Goal: Check status: Check status

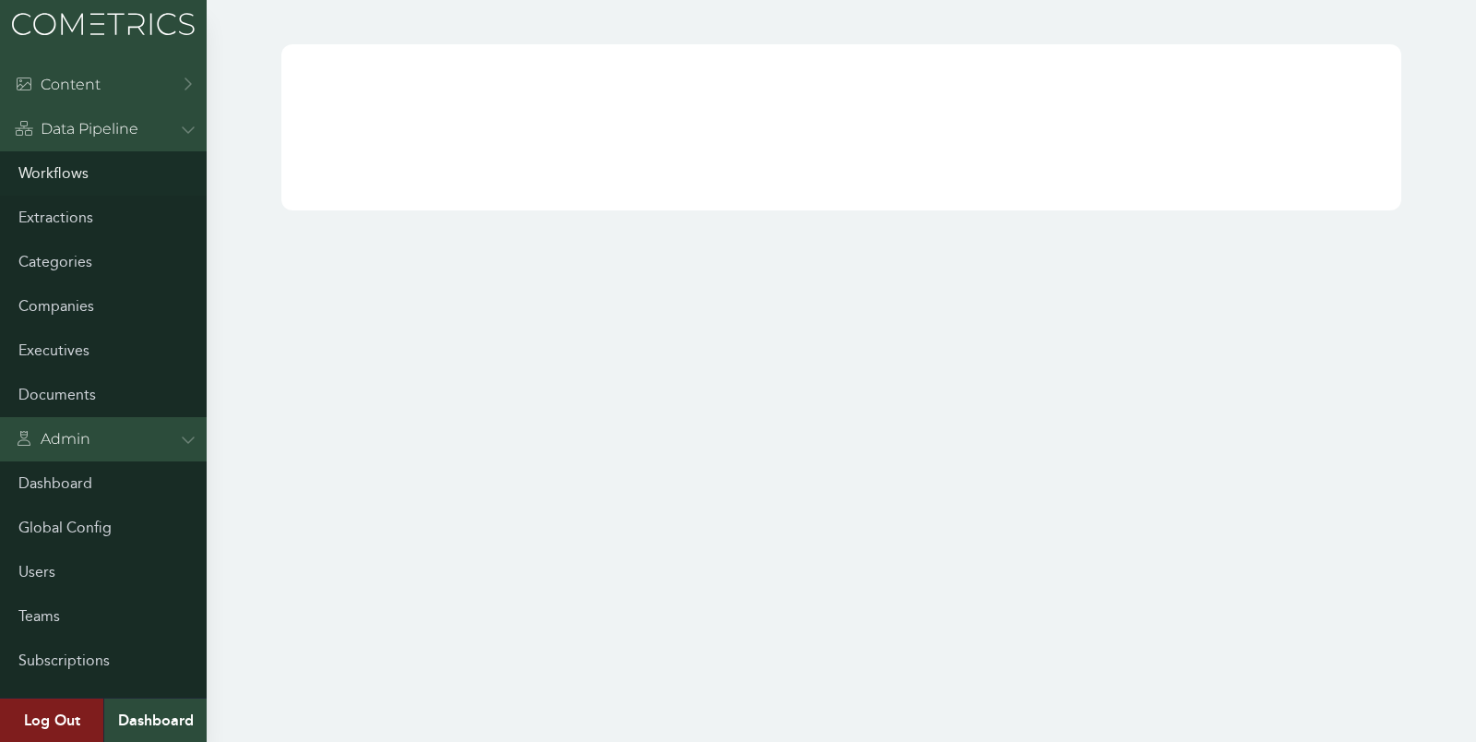
click at [75, 170] on link "Workflows" at bounding box center [103, 173] width 207 height 44
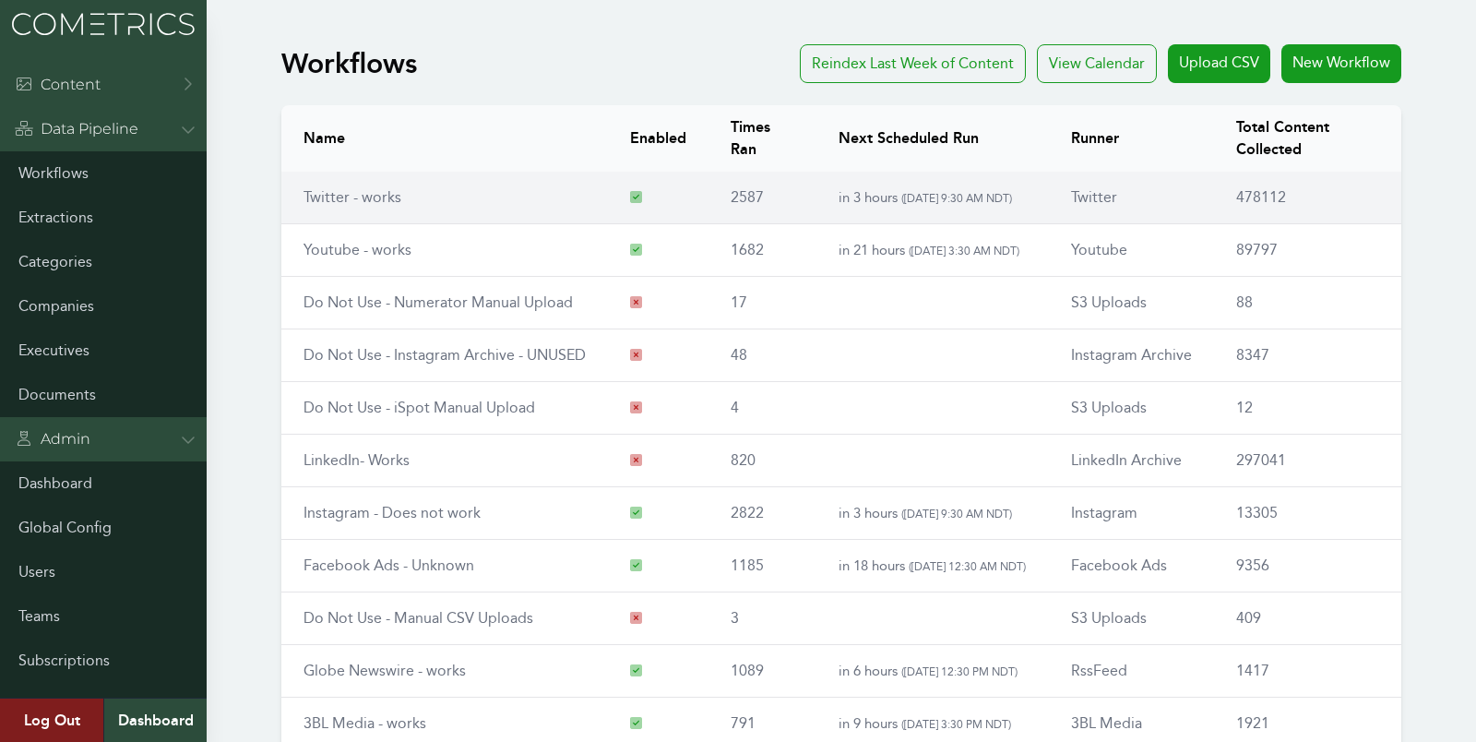
scroll to position [210, 0]
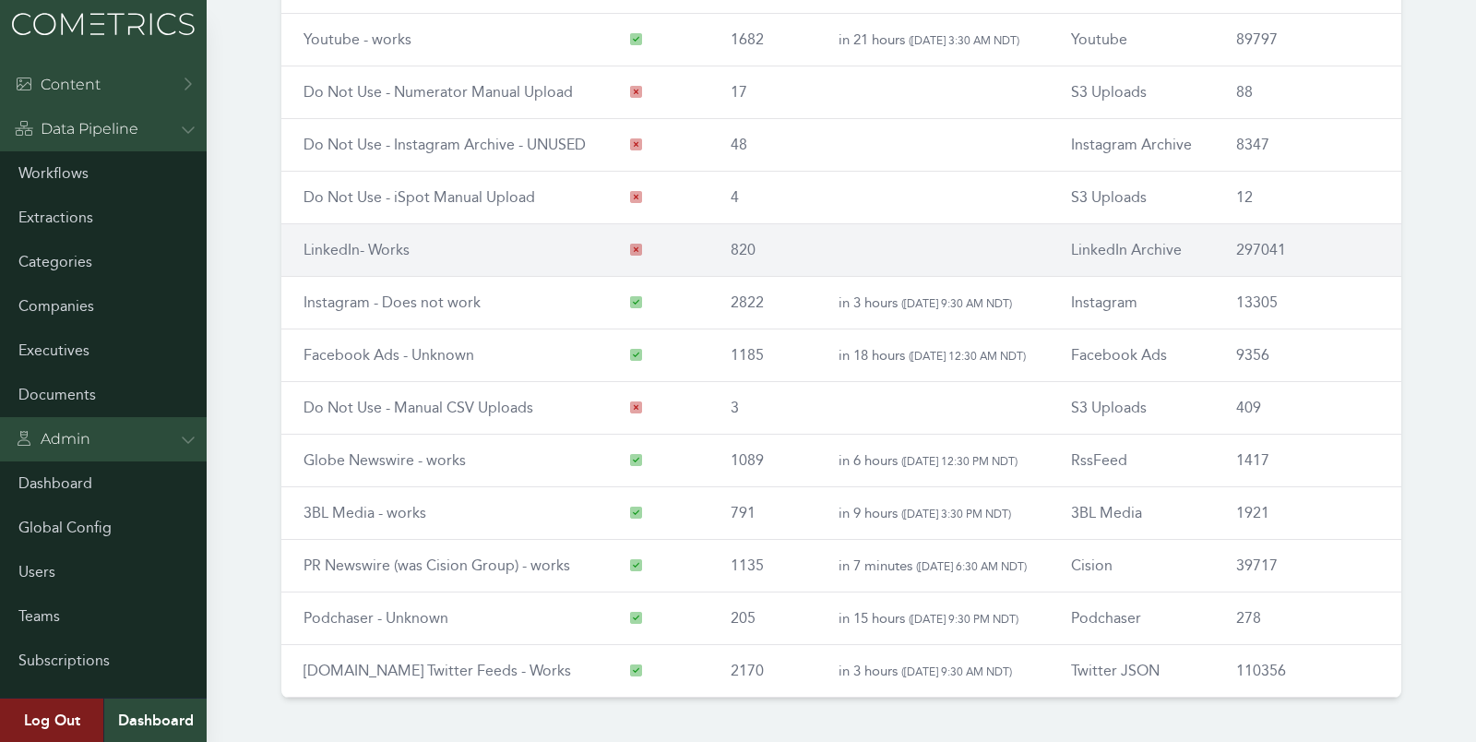
click at [354, 247] on link "LinkedIn- Works" at bounding box center [357, 250] width 106 height 18
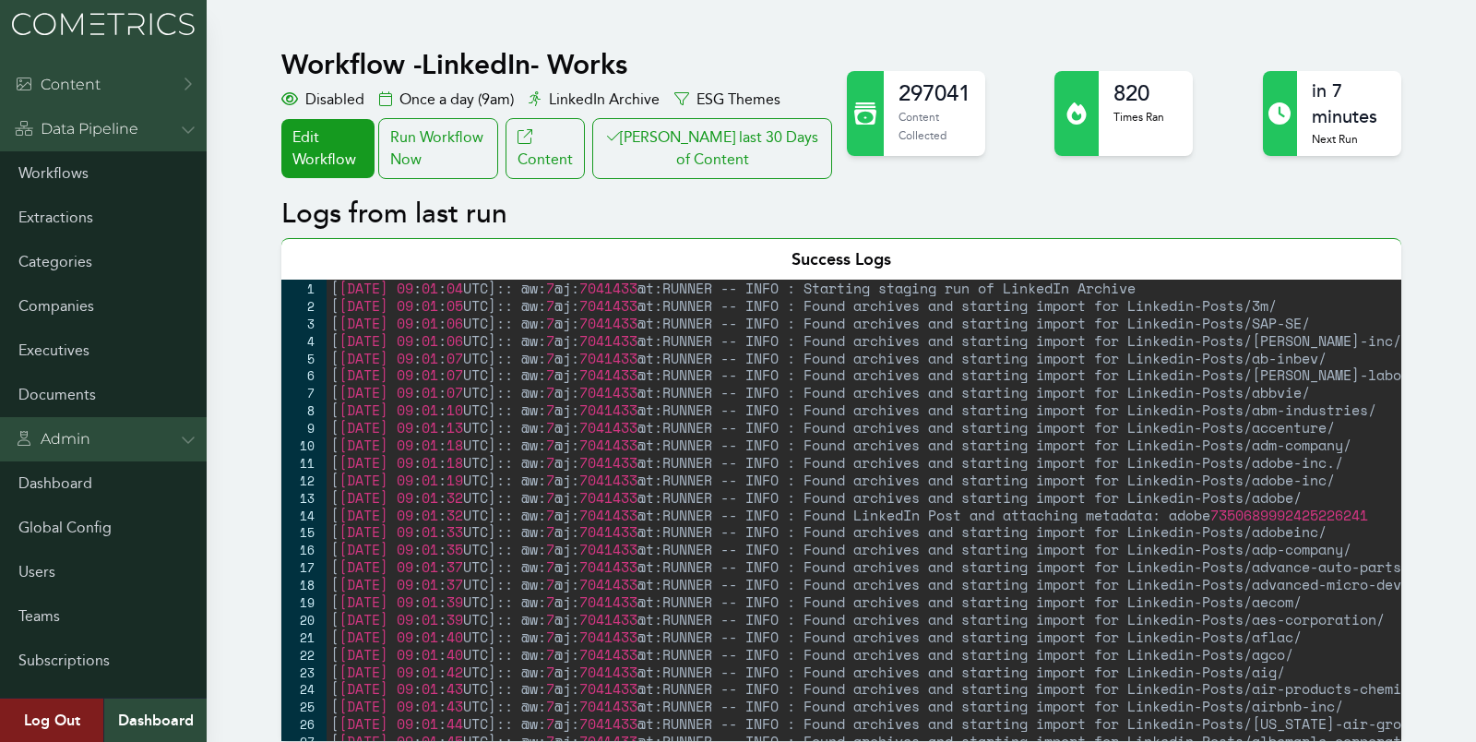
click at [795, 112] on div "Workflow - LinkedIn- Works Disabled Once a day (9am) LinkedIn Archive ESG Theme…" at bounding box center [558, 113] width 555 height 131
click at [748, 162] on button "[PERSON_NAME] last 30 Days of Content" at bounding box center [712, 148] width 240 height 61
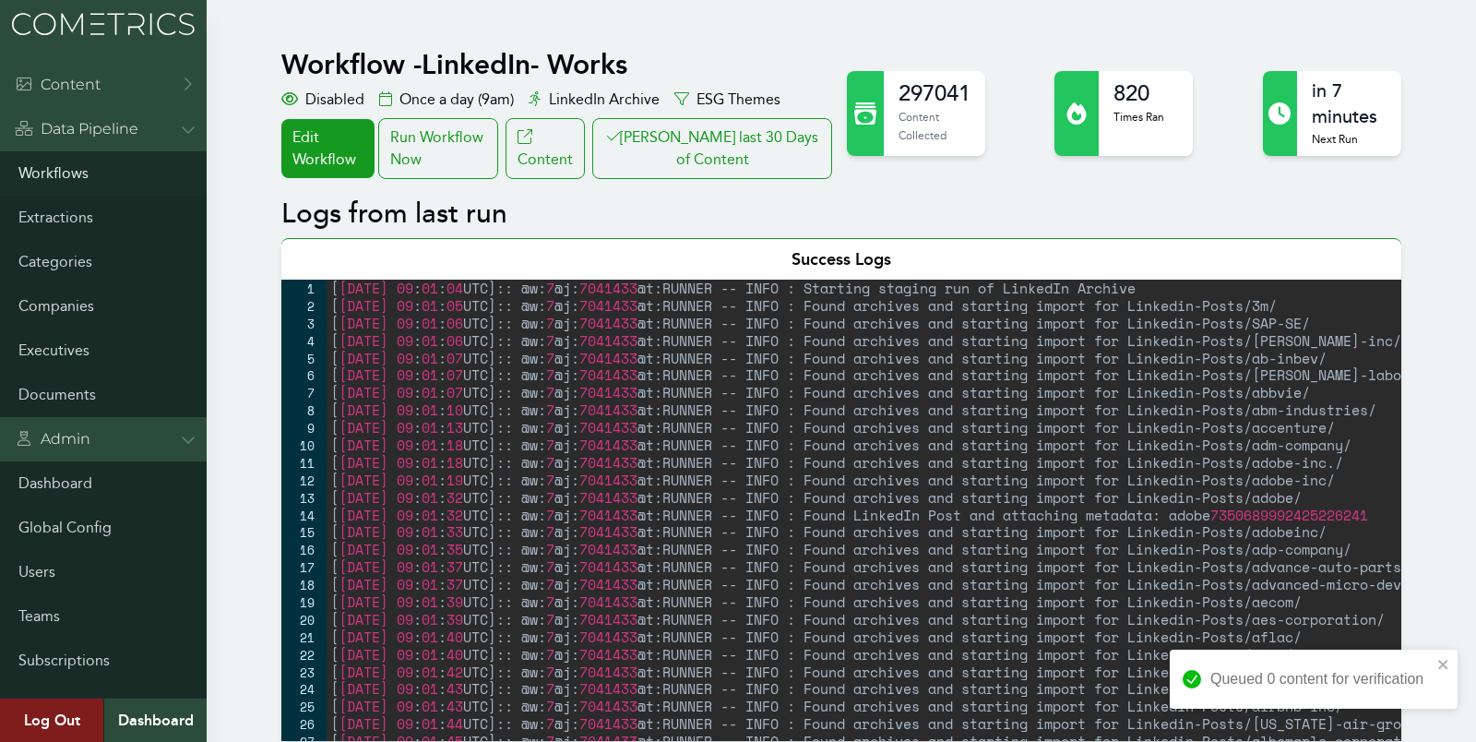
click at [49, 167] on link "Workflows" at bounding box center [103, 173] width 207 height 44
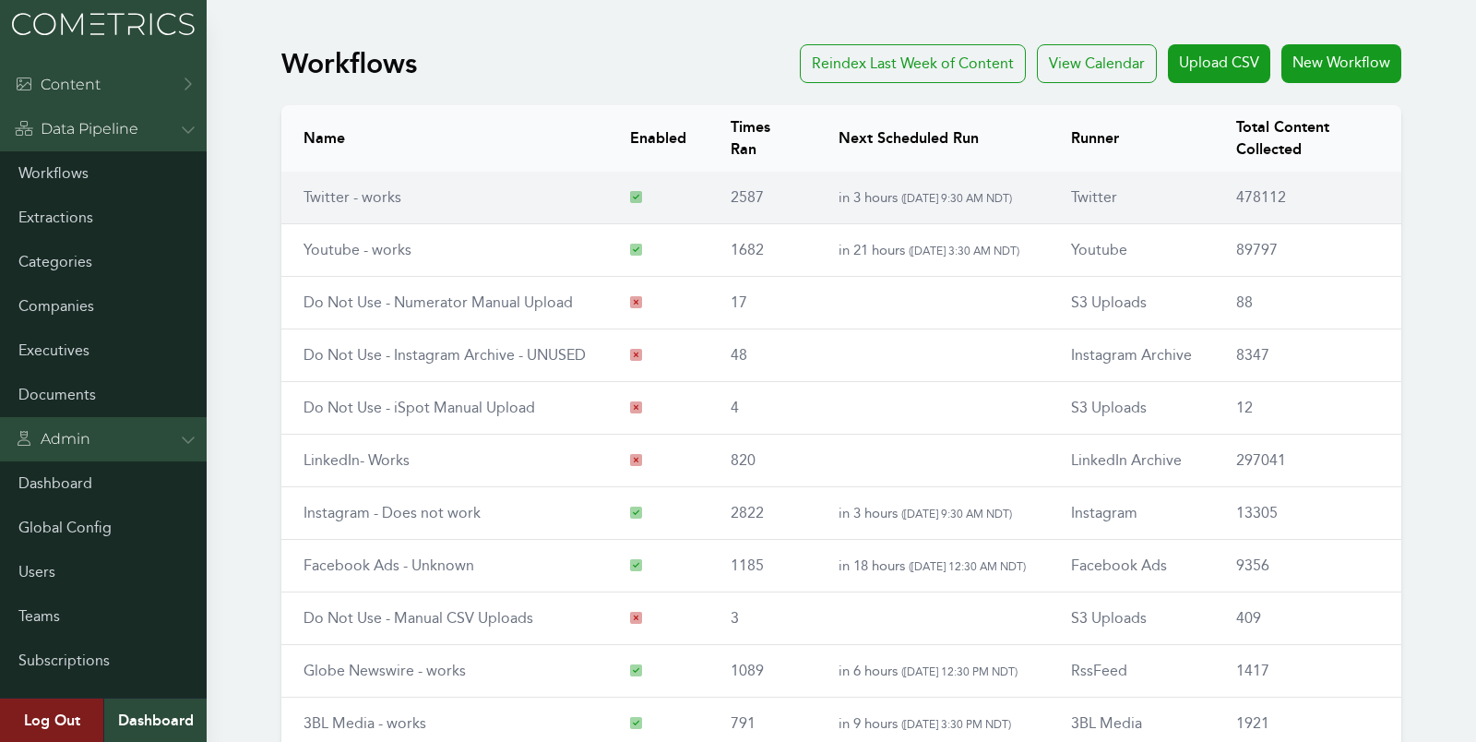
click at [317, 204] on link "Twitter - works" at bounding box center [353, 197] width 98 height 18
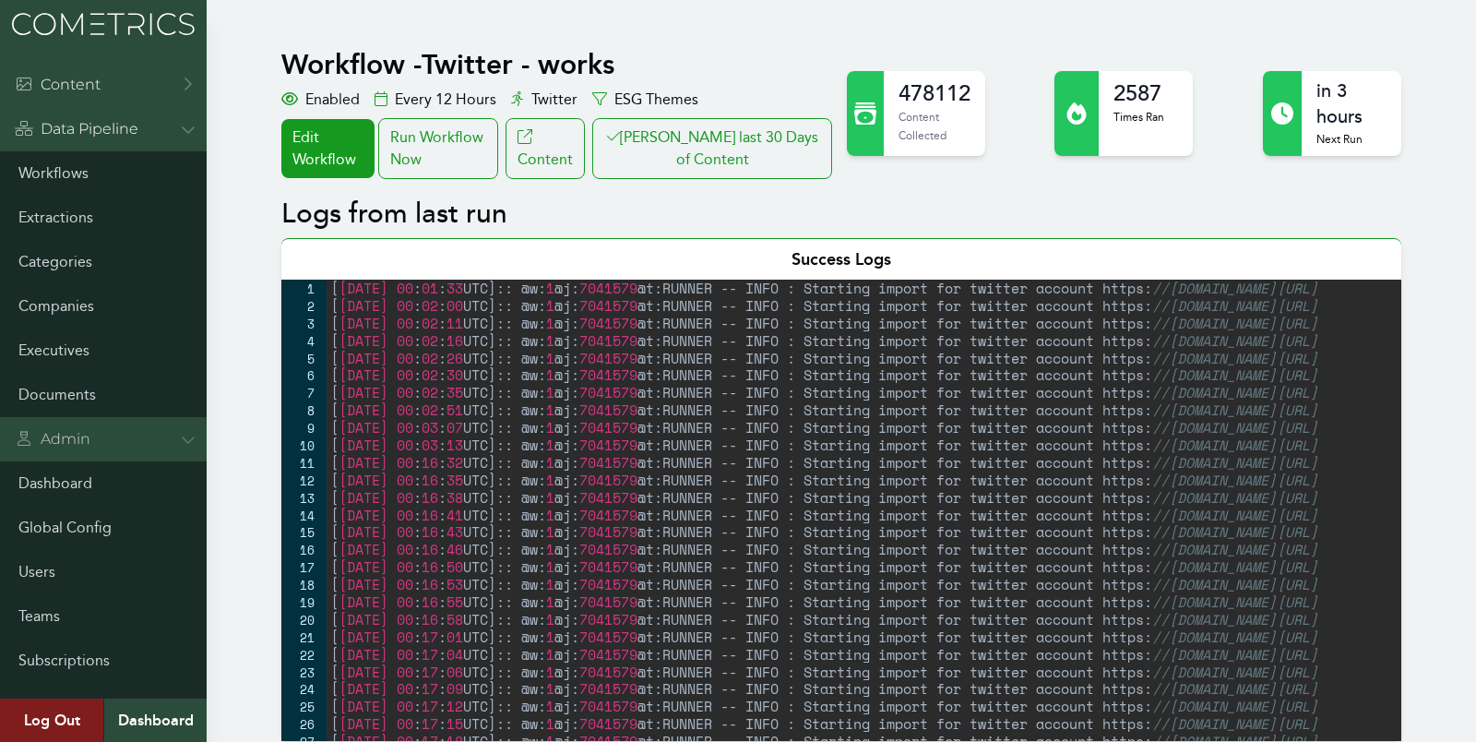
click at [204, 459] on div "Admin" at bounding box center [103, 439] width 207 height 44
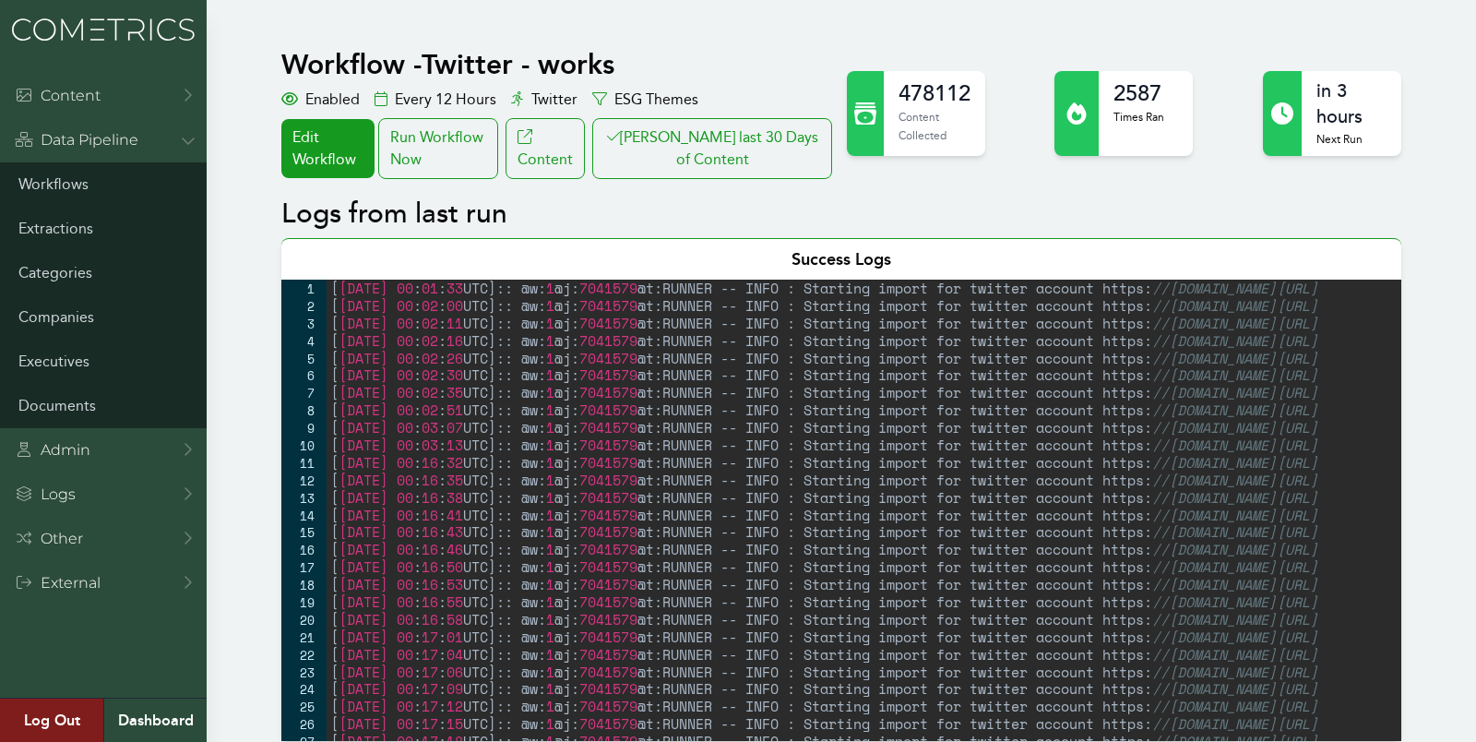
click at [741, 146] on button "[PERSON_NAME] last 30 Days of Content" at bounding box center [712, 148] width 240 height 61
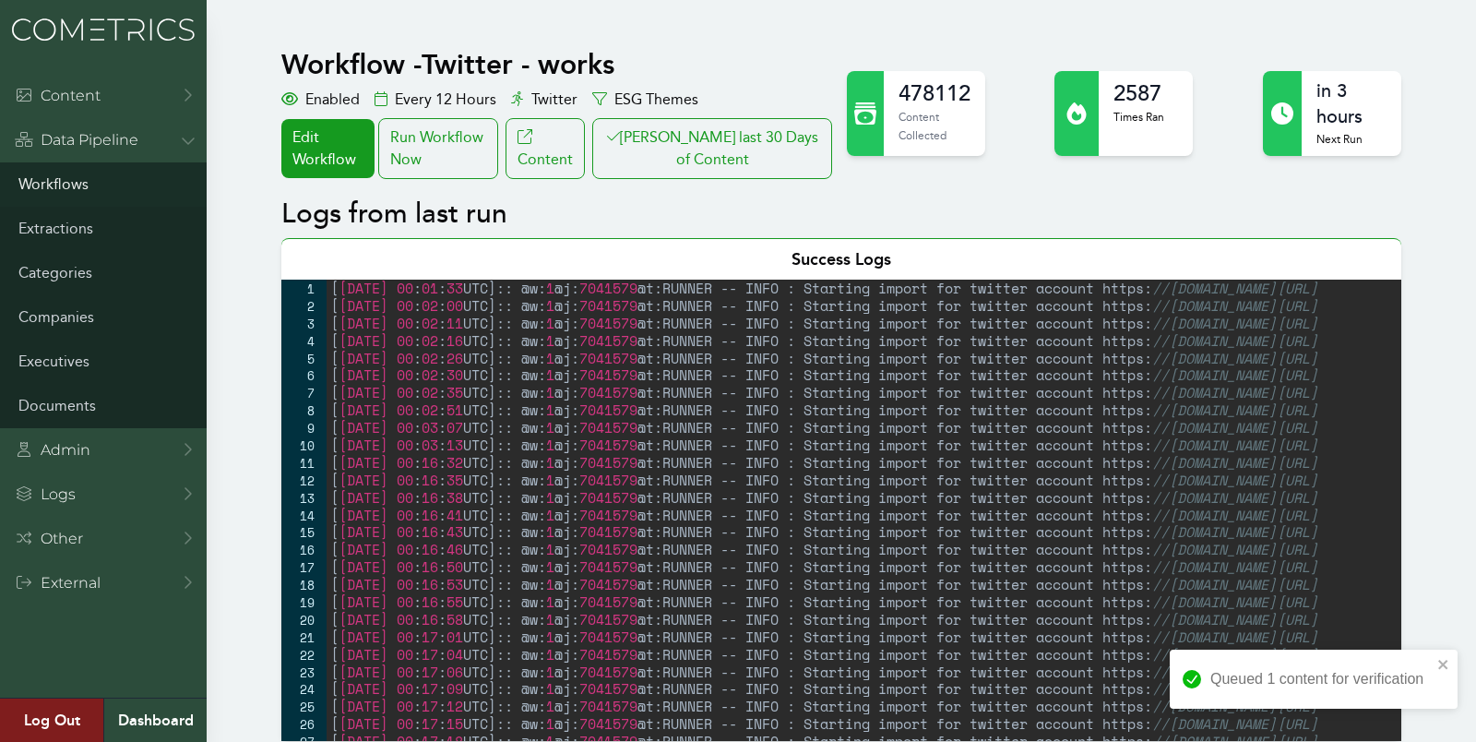
click at [24, 172] on link "Workflows" at bounding box center [103, 184] width 207 height 44
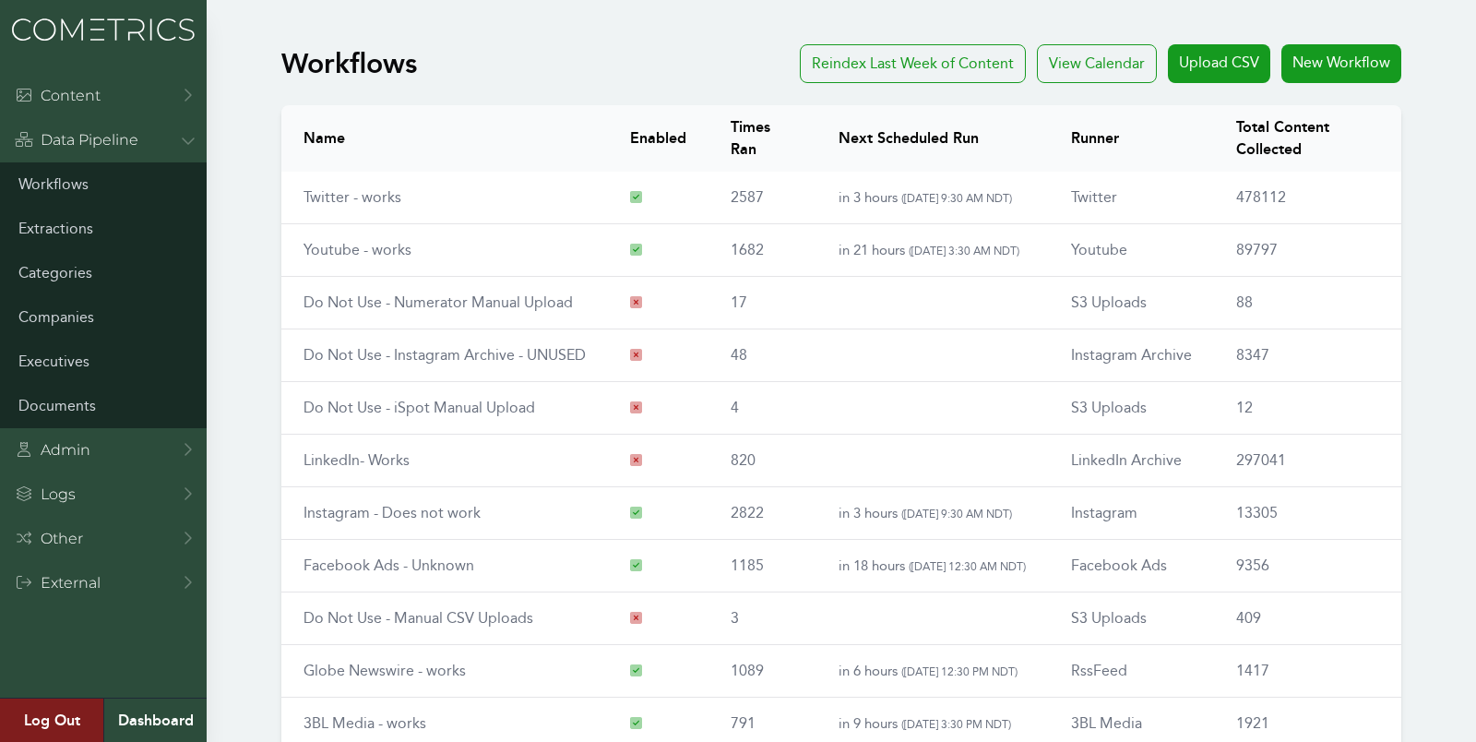
scroll to position [210, 0]
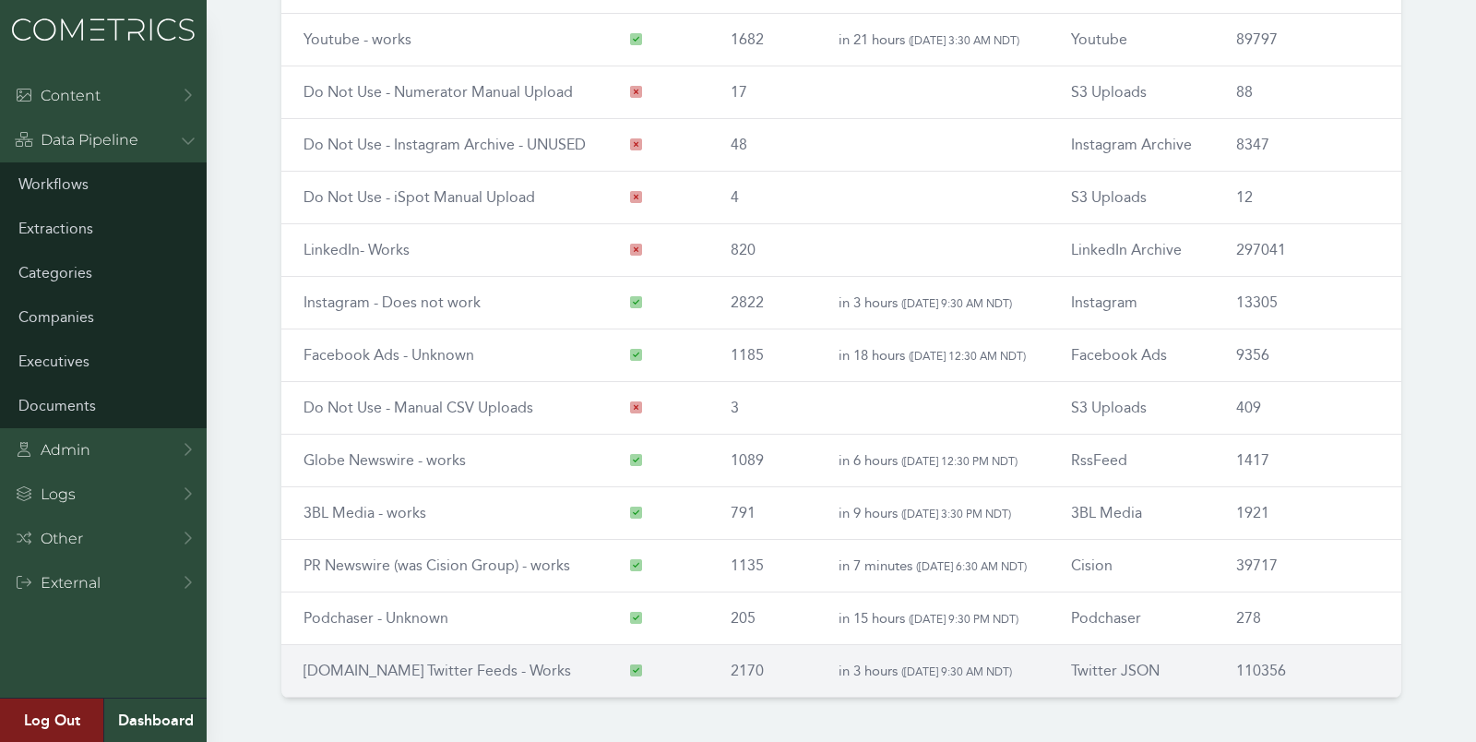
click at [374, 662] on link "RSS.app Twitter Feeds - Works" at bounding box center [438, 671] width 268 height 18
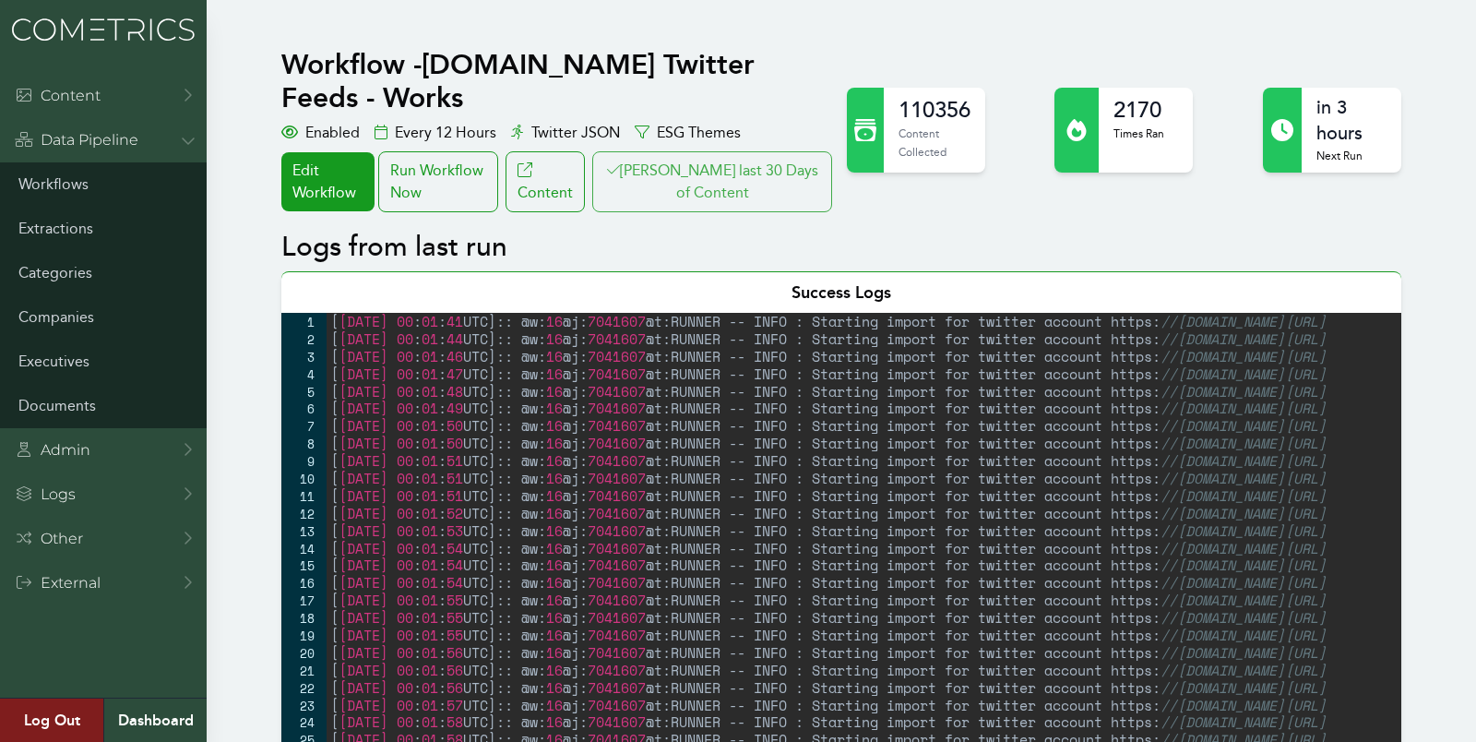
click at [794, 151] on button "[PERSON_NAME] last 30 Days of Content" at bounding box center [712, 181] width 240 height 61
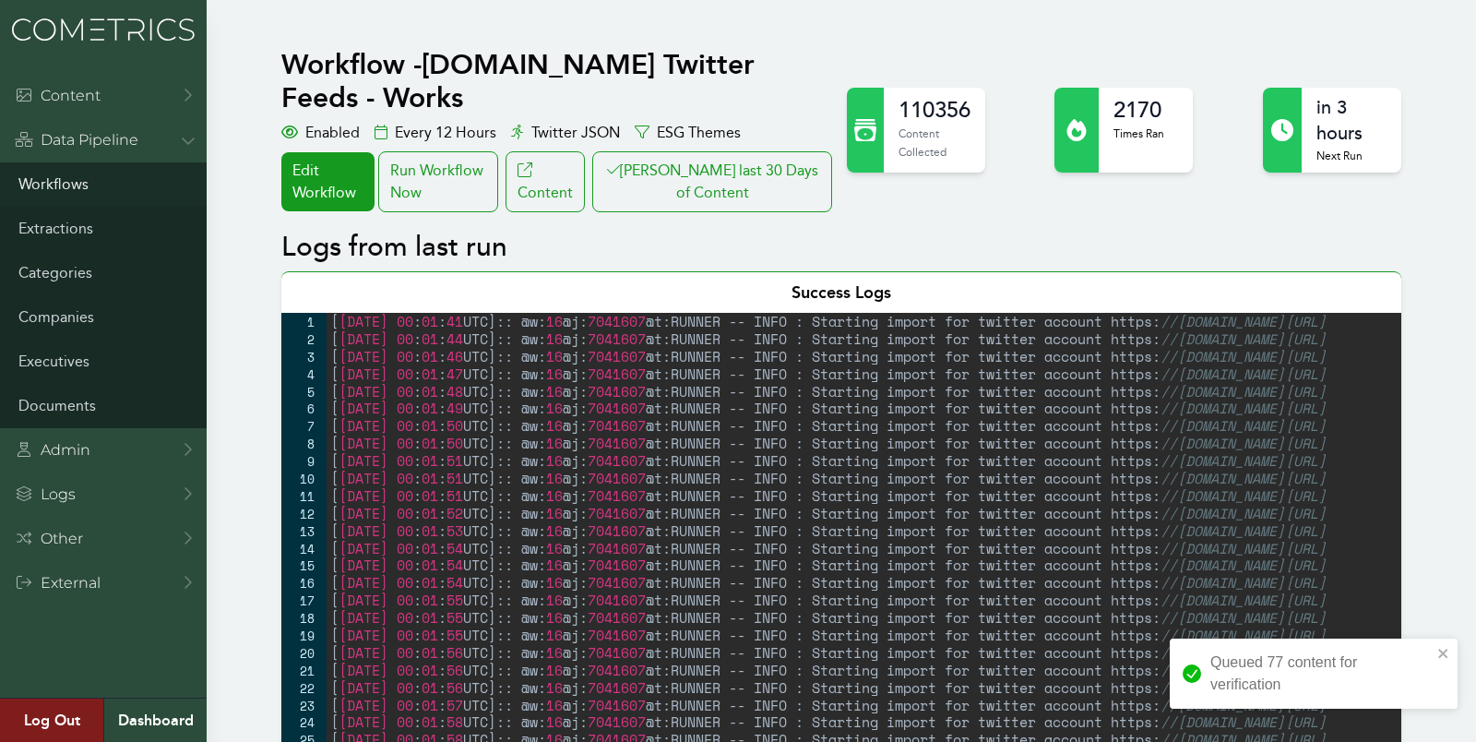
click at [53, 187] on link "Workflows" at bounding box center [103, 184] width 207 height 44
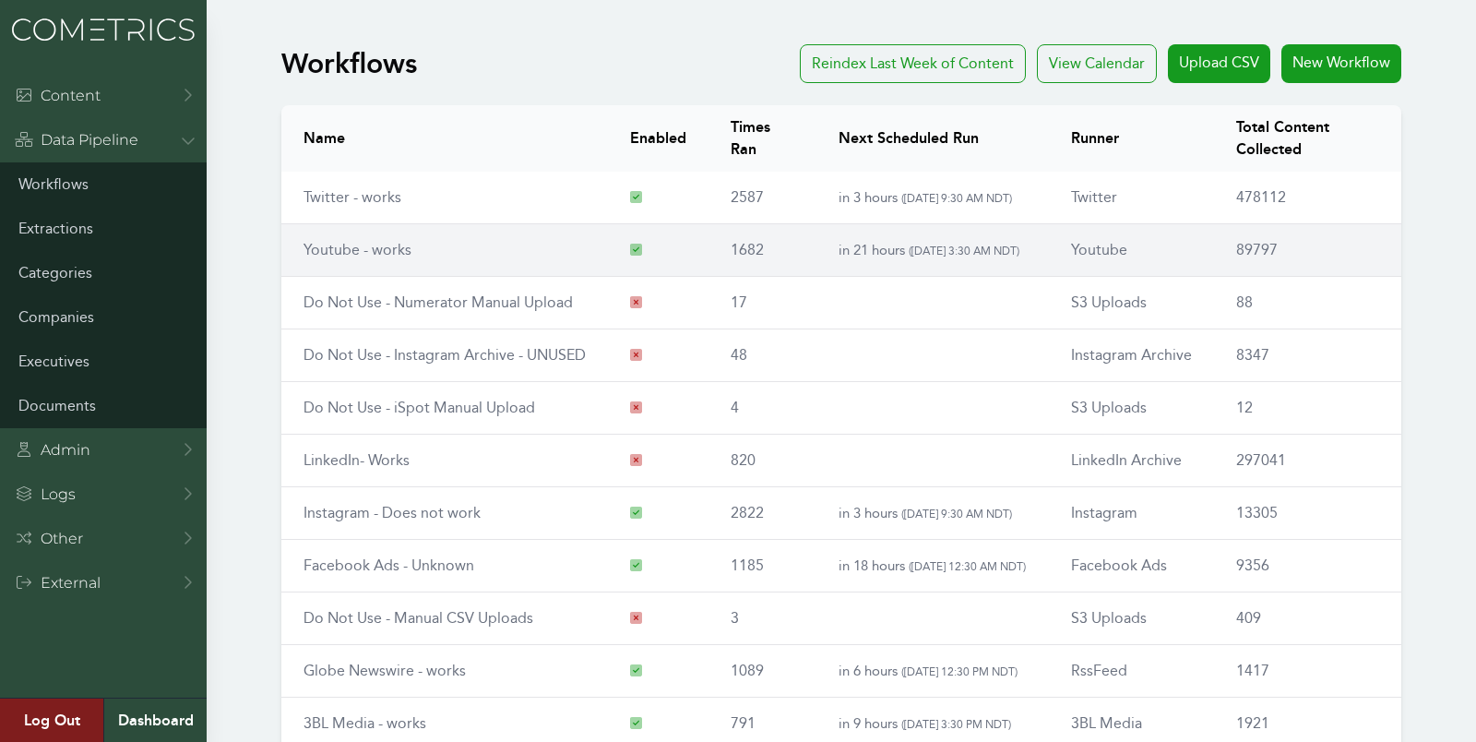
click at [341, 257] on td "Youtube - works" at bounding box center [444, 250] width 327 height 53
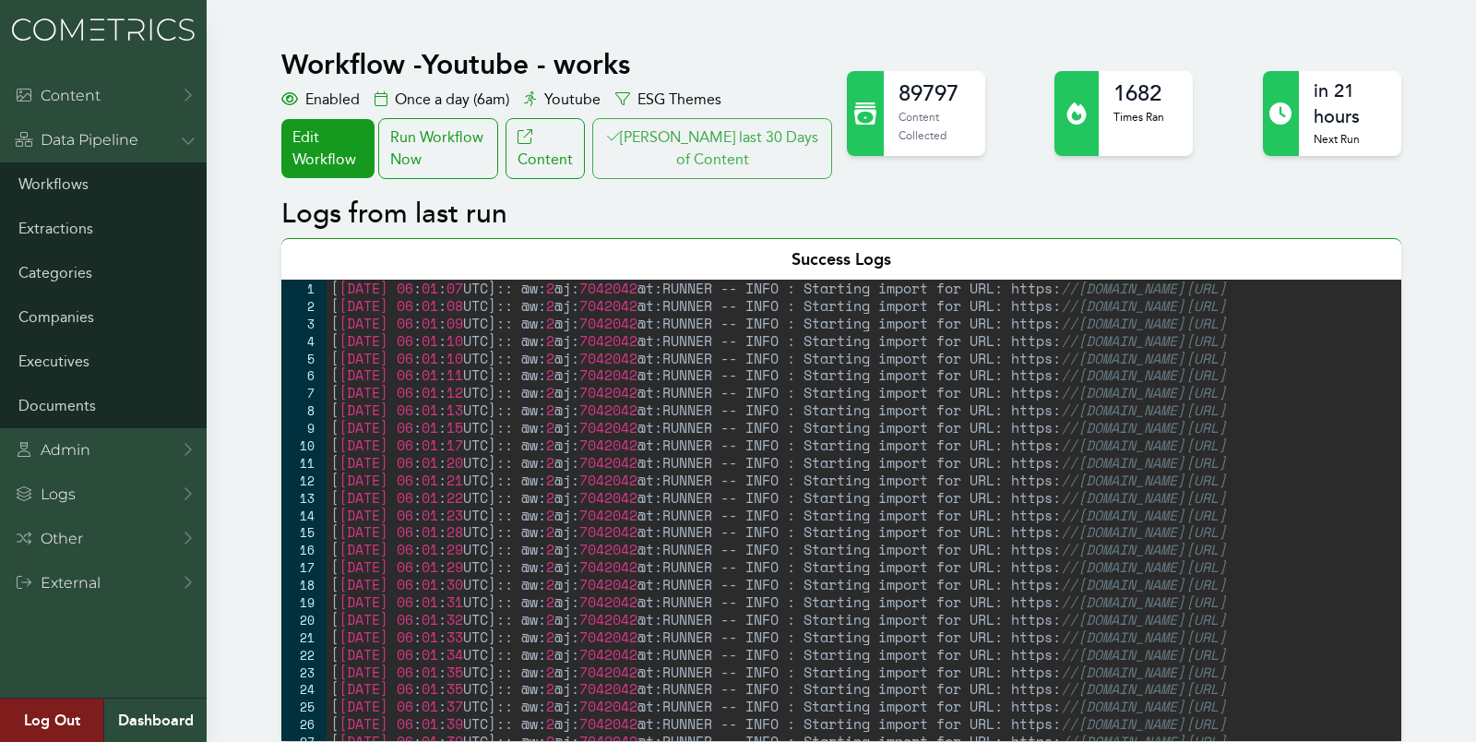
click at [733, 164] on button "[PERSON_NAME] last 30 Days of Content" at bounding box center [712, 148] width 240 height 61
